Goal: Transaction & Acquisition: Purchase product/service

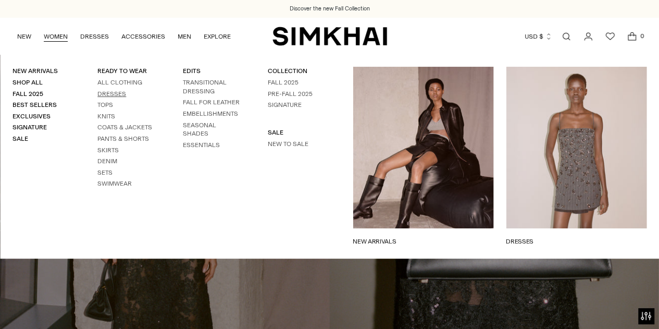
click at [109, 96] on link "Dresses" at bounding box center [111, 93] width 29 height 7
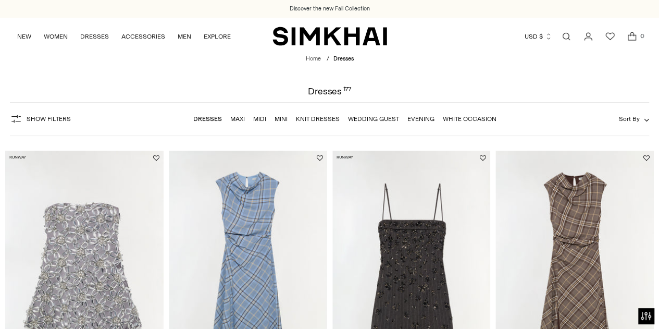
click at [62, 119] on span "Show Filters" at bounding box center [49, 118] width 44 height 7
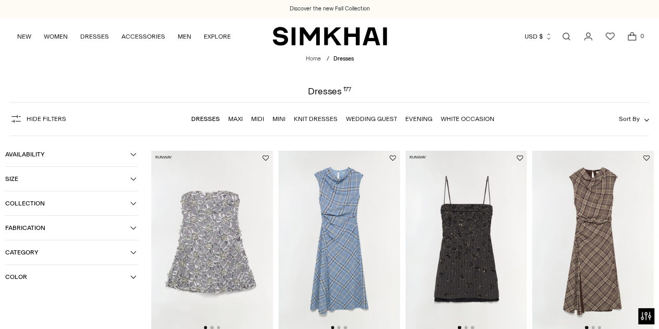
click at [67, 275] on span "Color" at bounding box center [67, 276] width 125 height 7
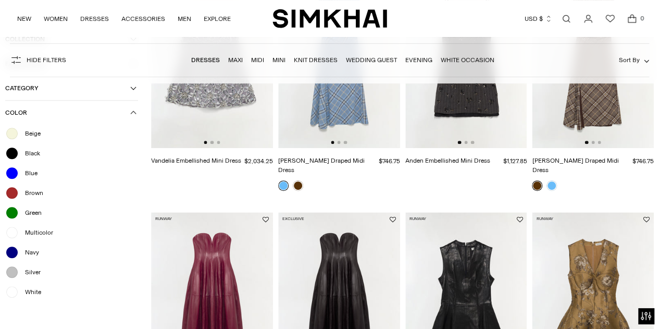
click at [28, 291] on span "White" at bounding box center [30, 291] width 22 height 9
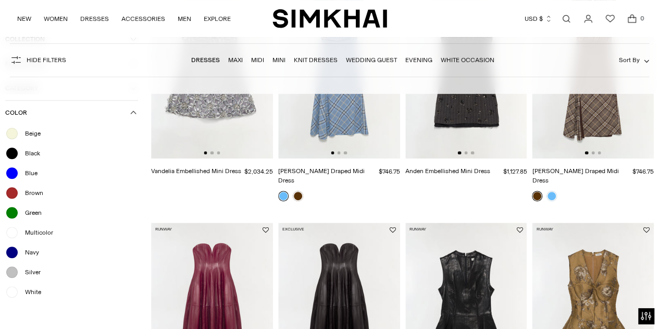
scroll to position [195, 0]
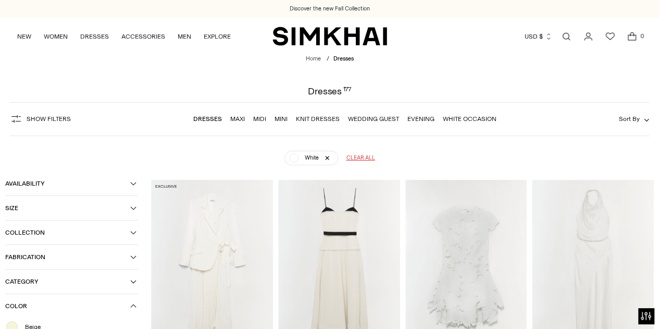
click at [450, 236] on img at bounding box center [466, 271] width 122 height 183
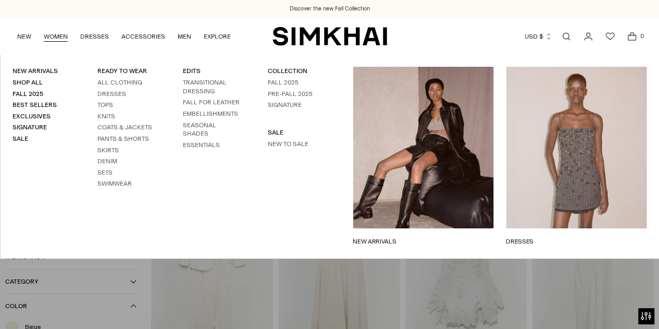
scroll to position [186, 0]
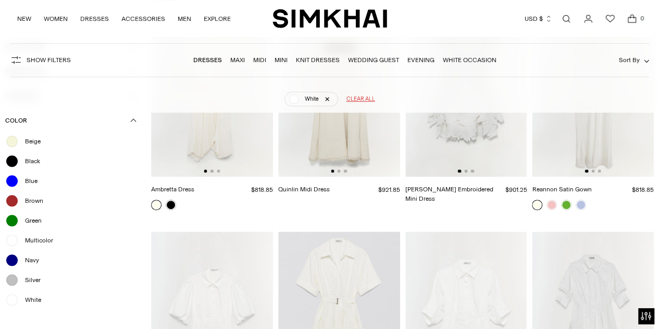
click at [54, 144] on div "Beige" at bounding box center [71, 141] width 133 height 14
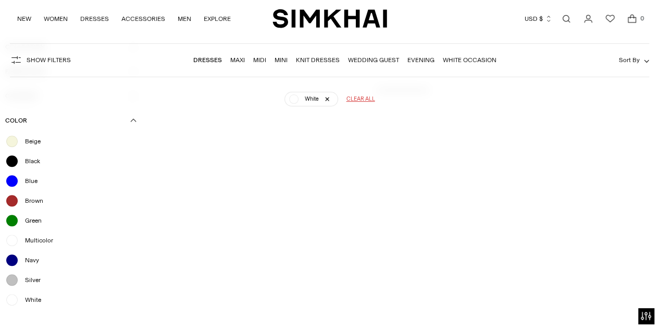
click at [15, 301] on div at bounding box center [12, 300] width 14 height 14
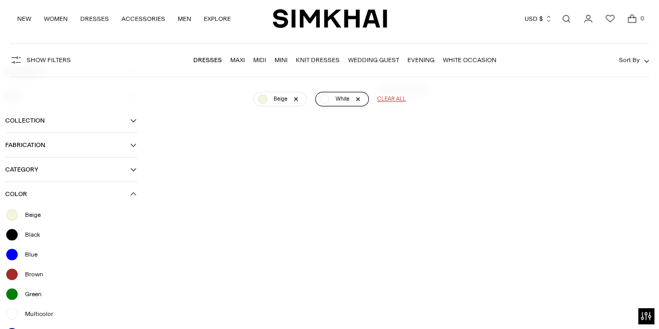
scroll to position [77, 0]
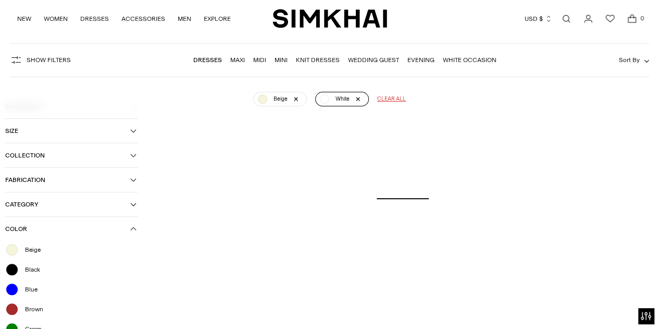
click at [357, 99] on link "White" at bounding box center [342, 99] width 54 height 15
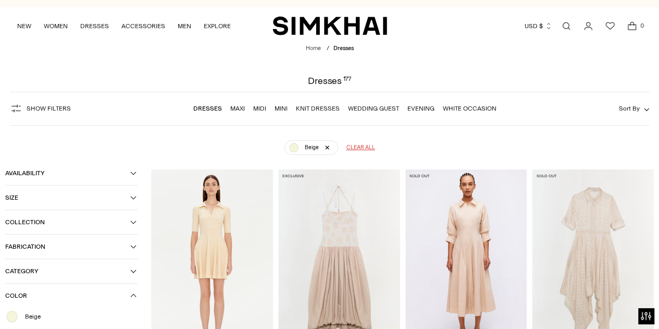
scroll to position [5, 0]
